Goal: Task Accomplishment & Management: Manage account settings

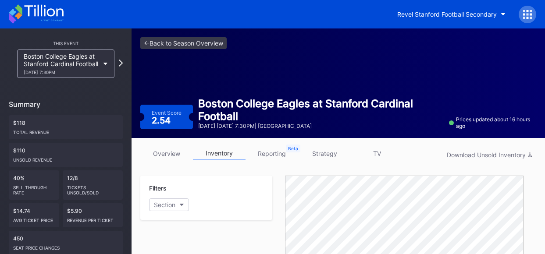
scroll to position [33, 0]
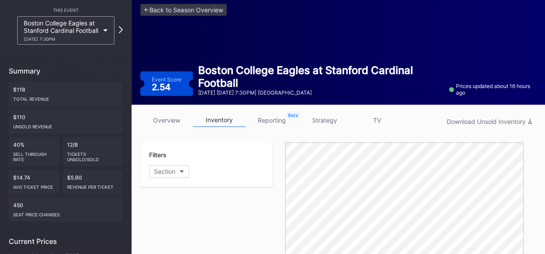
click at [156, 64] on div "Event Score 2.54 Boston College Eagles at Stanford Cardinal Football [DATE] [DA…" at bounding box center [338, 80] width 396 height 32
click at [220, 122] on link "inventory" at bounding box center [219, 120] width 53 height 14
click at [323, 119] on link "strategy" at bounding box center [324, 120] width 53 height 14
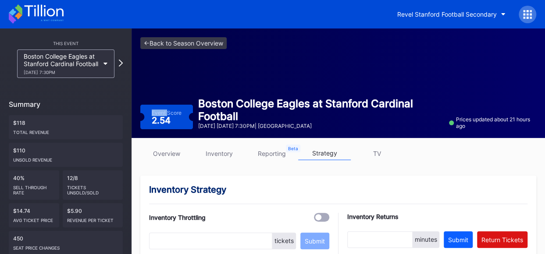
click at [215, 155] on link "inventory" at bounding box center [219, 154] width 53 height 14
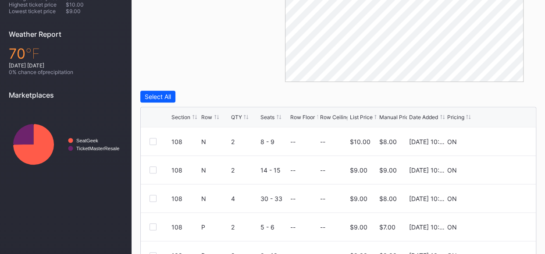
scroll to position [287, 0]
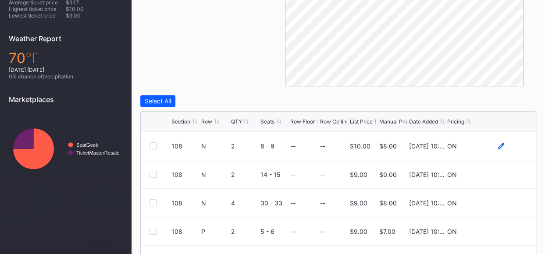
click at [500, 143] on icon at bounding box center [500, 146] width 7 height 7
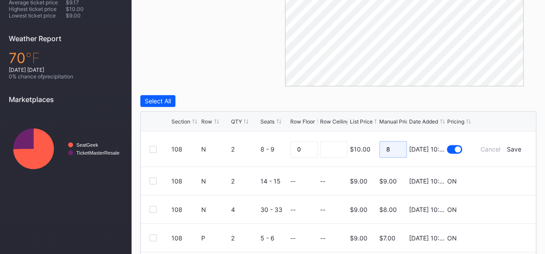
drag, startPoint x: 397, startPoint y: 149, endPoint x: 382, endPoint y: 149, distance: 14.5
click at [382, 149] on input "8" at bounding box center [393, 149] width 28 height 17
type input "6"
click at [518, 150] on div "Save" at bounding box center [514, 148] width 14 height 7
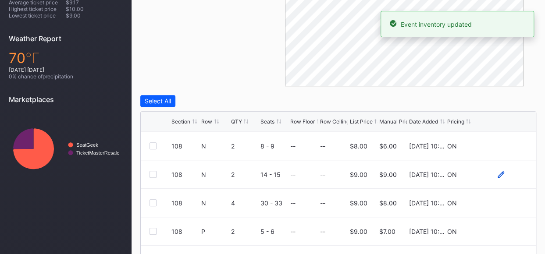
click at [500, 172] on icon at bounding box center [500, 174] width 7 height 7
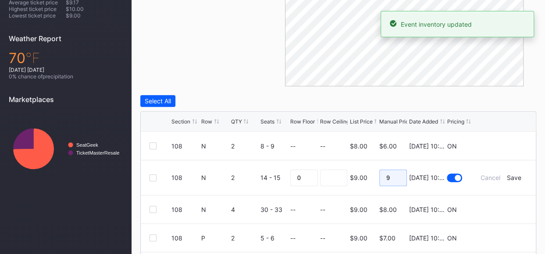
drag, startPoint x: 395, startPoint y: 179, endPoint x: 362, endPoint y: 178, distance: 33.8
click at [362, 178] on form "108 N 2 14 - 15 0 $9.00 9 [DATE] 10:05AM Cancel Save" at bounding box center [348, 177] width 355 height 35
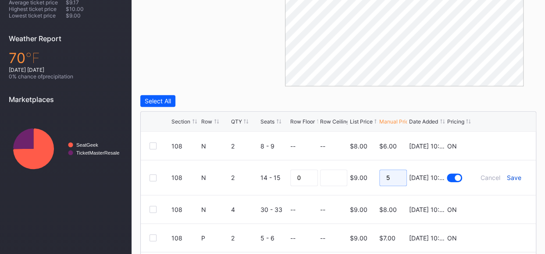
type input "5"
click at [509, 177] on div "Save" at bounding box center [514, 177] width 14 height 7
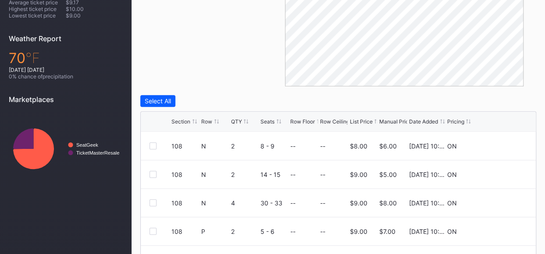
scroll to position [336, 0]
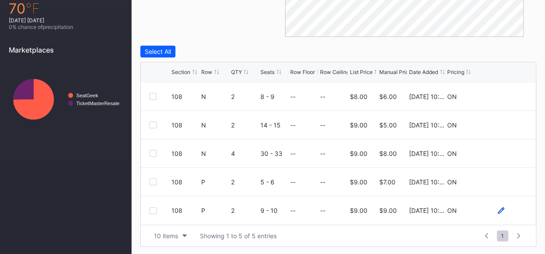
click at [500, 208] on icon at bounding box center [500, 210] width 7 height 7
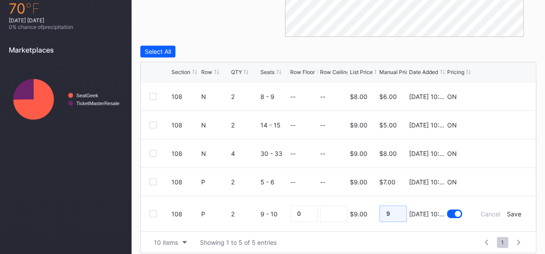
drag, startPoint x: 394, startPoint y: 211, endPoint x: 371, endPoint y: 211, distance: 23.7
click at [371, 211] on form "108 P 2 9 - 10 0 $9.00 9 [DATE] 10:05AM Cancel Save" at bounding box center [348, 213] width 355 height 35
type input "7"
click at [514, 213] on div "Save" at bounding box center [514, 213] width 14 height 7
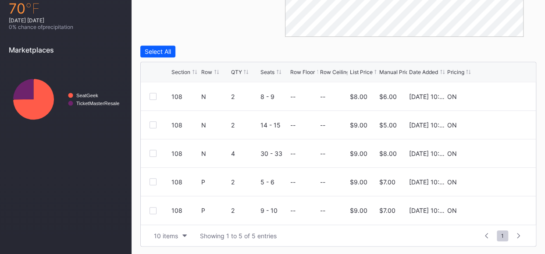
scroll to position [0, 0]
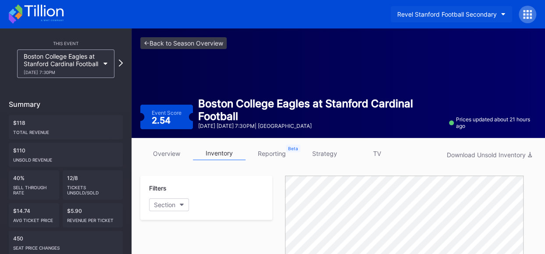
click at [479, 12] on div "Revel Stanford Football Secondary" at bounding box center [446, 14] width 99 height 7
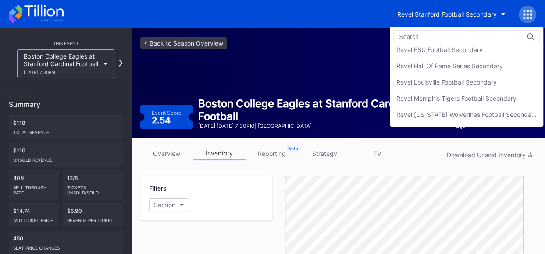
scroll to position [117, 0]
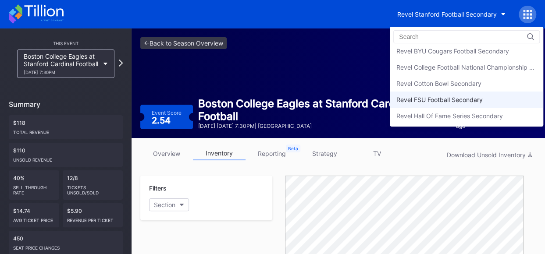
click at [467, 92] on div "Revel FSU Football Secondary" at bounding box center [466, 100] width 153 height 16
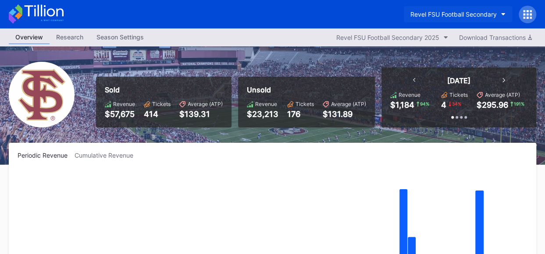
click at [504, 11] on button "Revel FSU Football Secondary" at bounding box center [458, 14] width 108 height 16
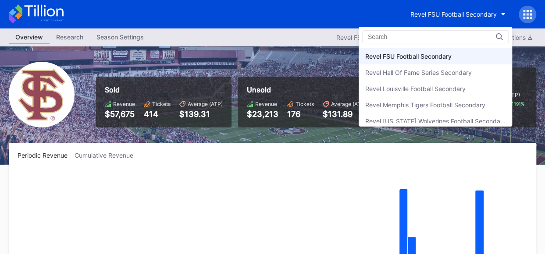
scroll to position [186, 0]
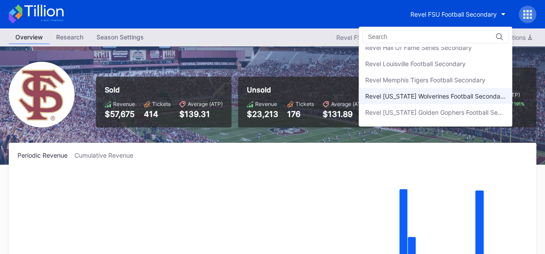
click at [462, 88] on div "Revel [US_STATE] Wolverines Football Secondary" at bounding box center [434, 96] width 153 height 16
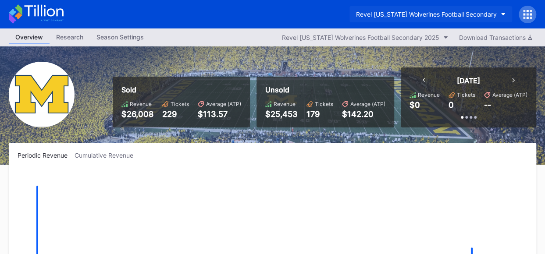
click at [501, 10] on button "Revel [US_STATE] Wolverines Football Secondary" at bounding box center [430, 14] width 163 height 16
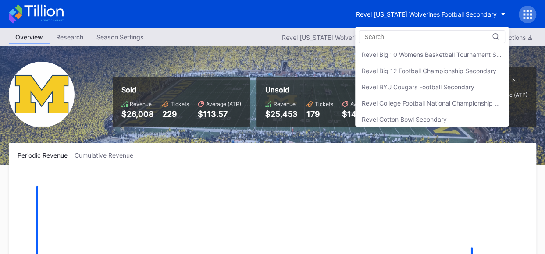
scroll to position [38, 0]
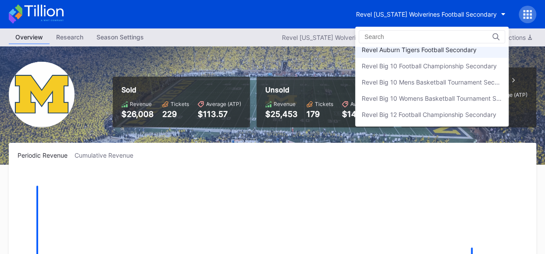
click at [431, 50] on div "Revel Auburn Tigers Football Secondary" at bounding box center [419, 49] width 115 height 7
